Goal: Information Seeking & Learning: Learn about a topic

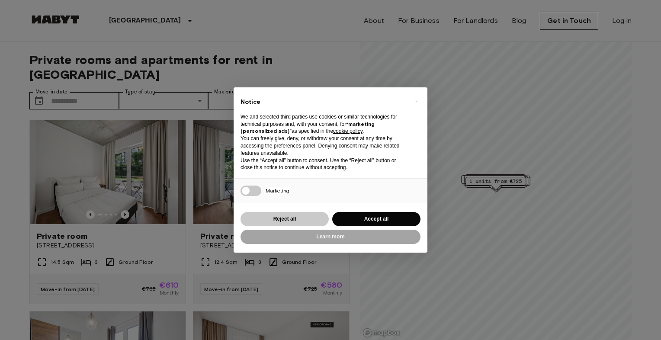
click at [287, 217] on button "Reject all" at bounding box center [284, 219] width 88 height 14
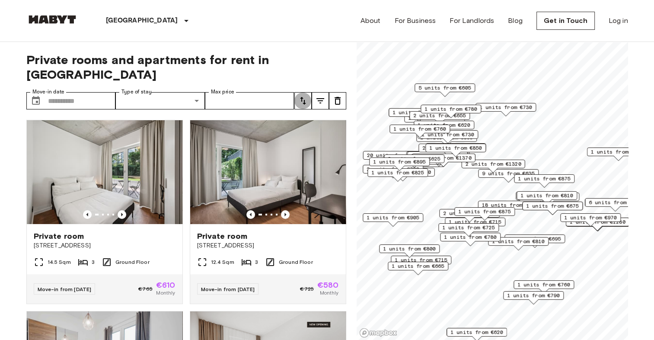
click at [308, 92] on button "tune" at bounding box center [302, 100] width 17 height 17
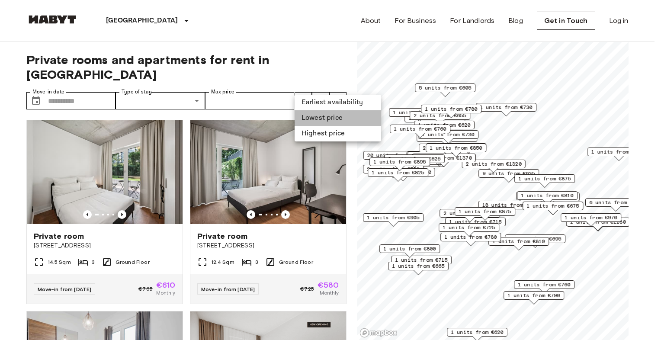
click at [308, 114] on li "Lowest price" at bounding box center [337, 118] width 86 height 16
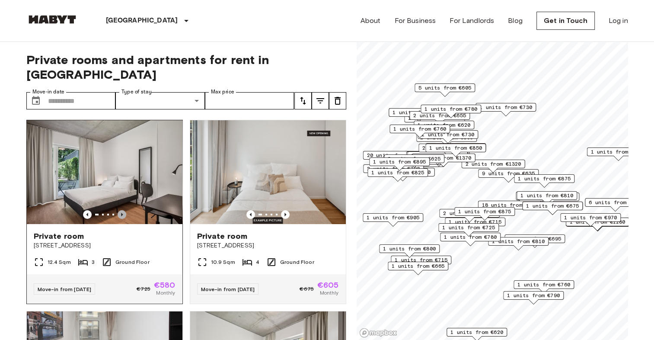
click at [121, 210] on icon "Previous image" at bounding box center [122, 214] width 9 height 9
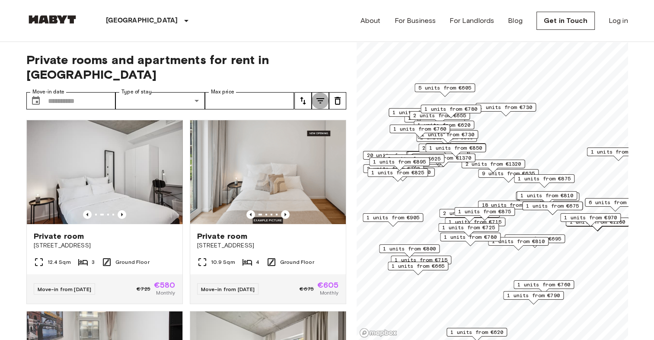
click at [319, 98] on icon "tune" at bounding box center [320, 100] width 8 height 5
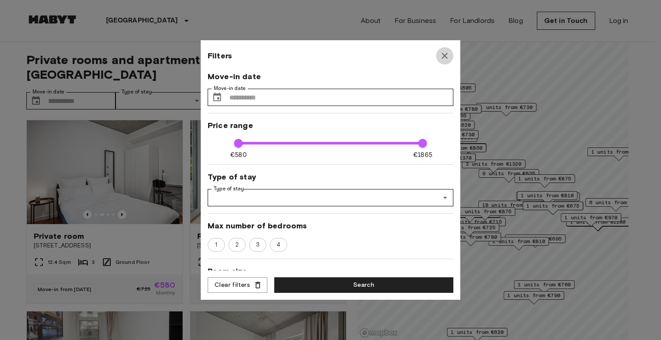
click at [444, 51] on icon "button" at bounding box center [444, 56] width 10 height 10
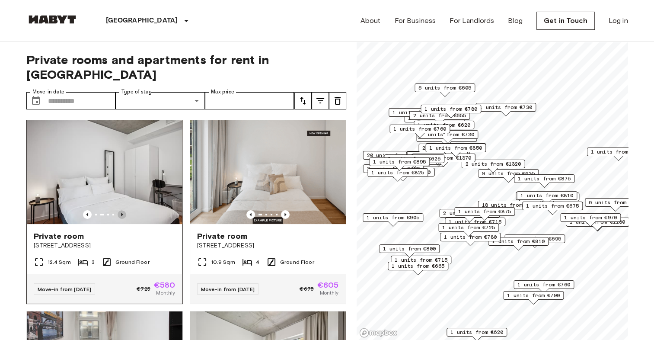
click at [121, 210] on icon "Previous image" at bounding box center [122, 214] width 9 height 9
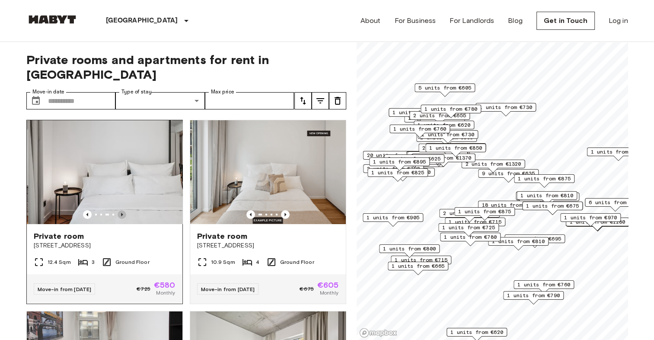
click at [121, 210] on icon "Previous image" at bounding box center [122, 214] width 9 height 9
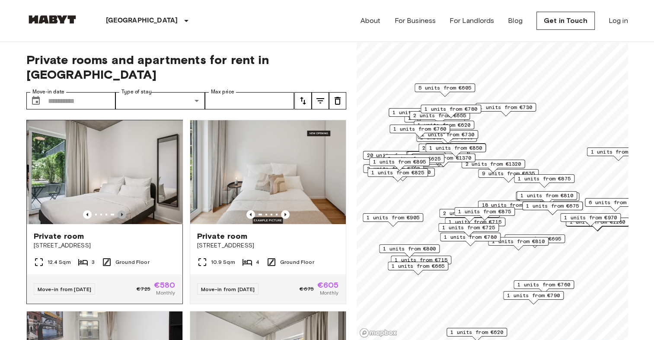
click at [121, 210] on icon "Previous image" at bounding box center [122, 214] width 9 height 9
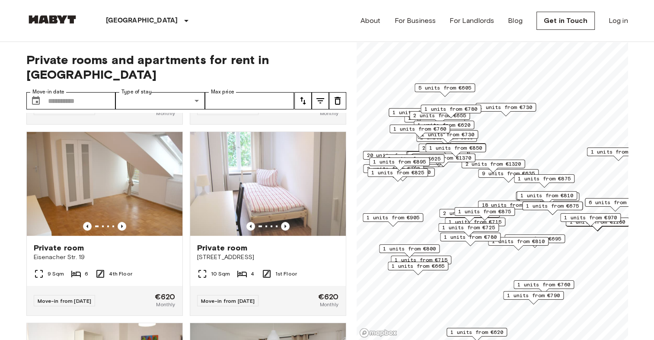
scroll to position [590, 0]
